Goal: Transaction & Acquisition: Subscribe to service/newsletter

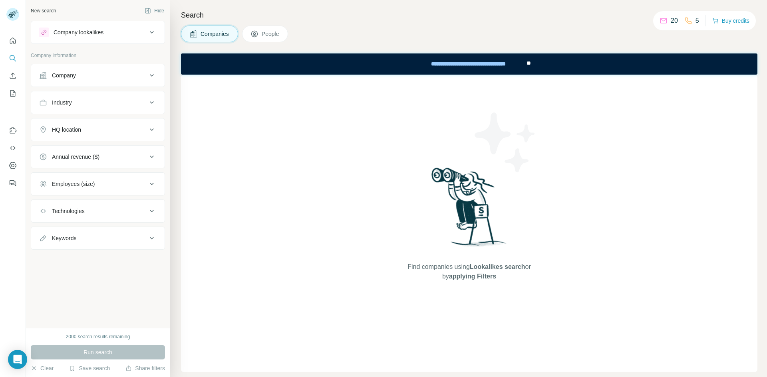
click at [390, 33] on div "Companies People" at bounding box center [469, 34] width 576 height 17
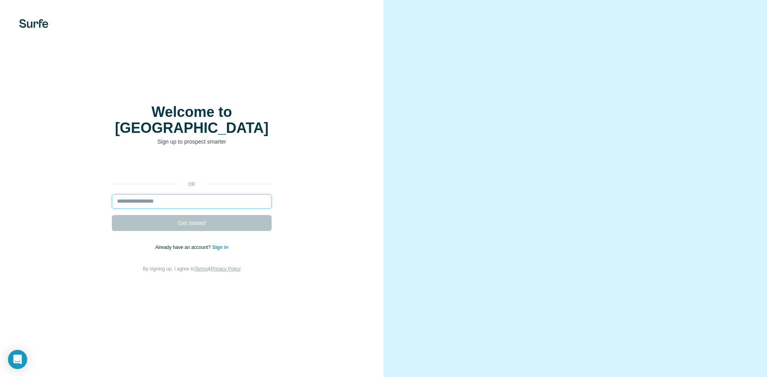
click at [199, 194] on input "email" at bounding box center [192, 201] width 160 height 14
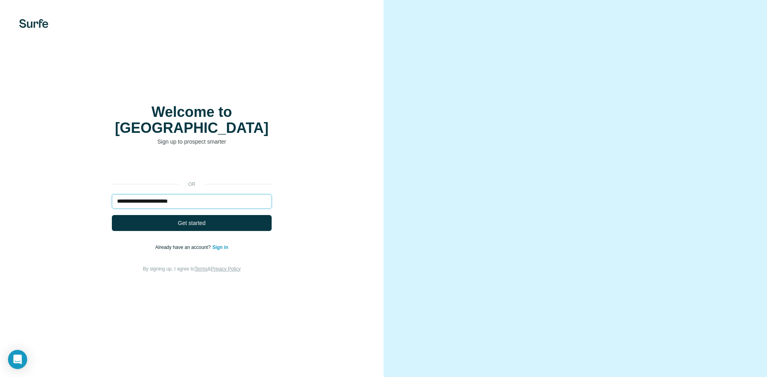
type input "**********"
click at [112, 215] on button "Get started" at bounding box center [192, 223] width 160 height 16
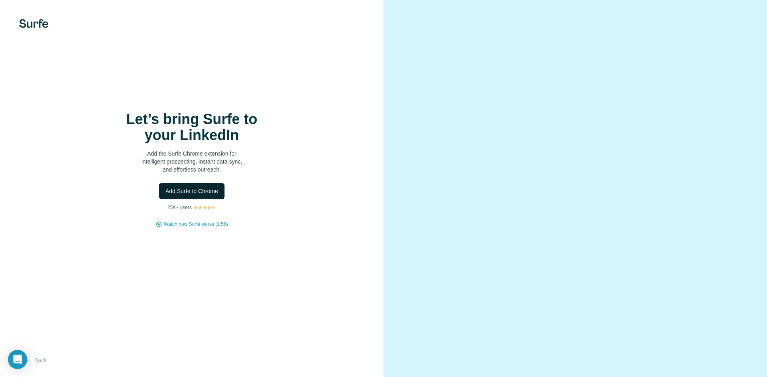
click at [200, 191] on span "Add Surfe to Chrome" at bounding box center [191, 191] width 53 height 8
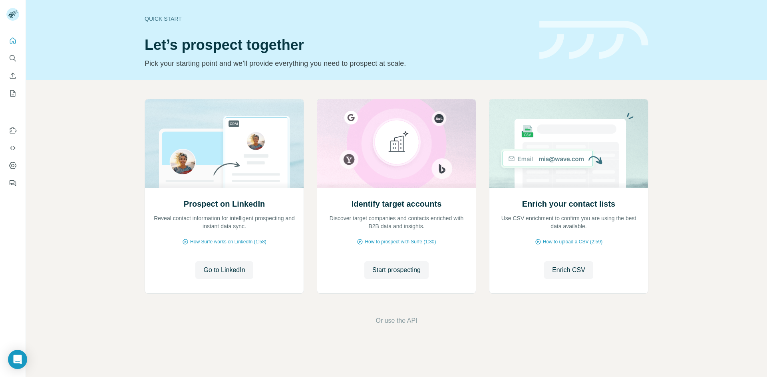
click at [737, 60] on div "Quick start Let’s prospect together Pick your starting point and we’ll provide …" at bounding box center [396, 40] width 741 height 80
